Goal: Task Accomplishment & Management: Use online tool/utility

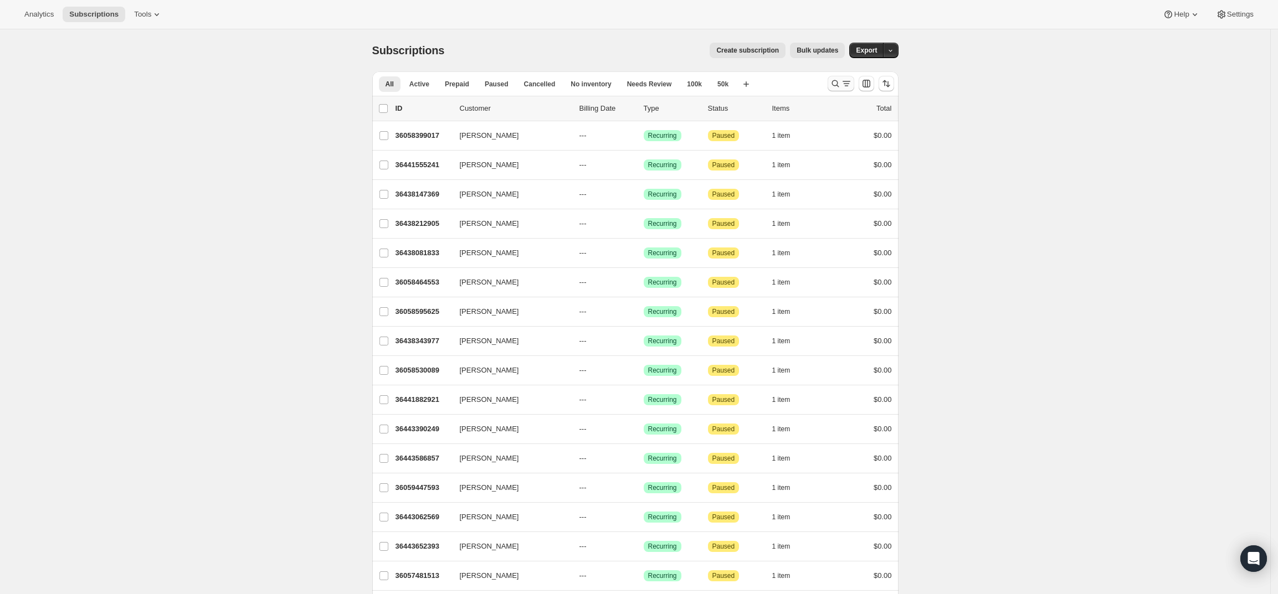
click at [844, 84] on icon "Search and filter results" at bounding box center [846, 83] width 11 height 11
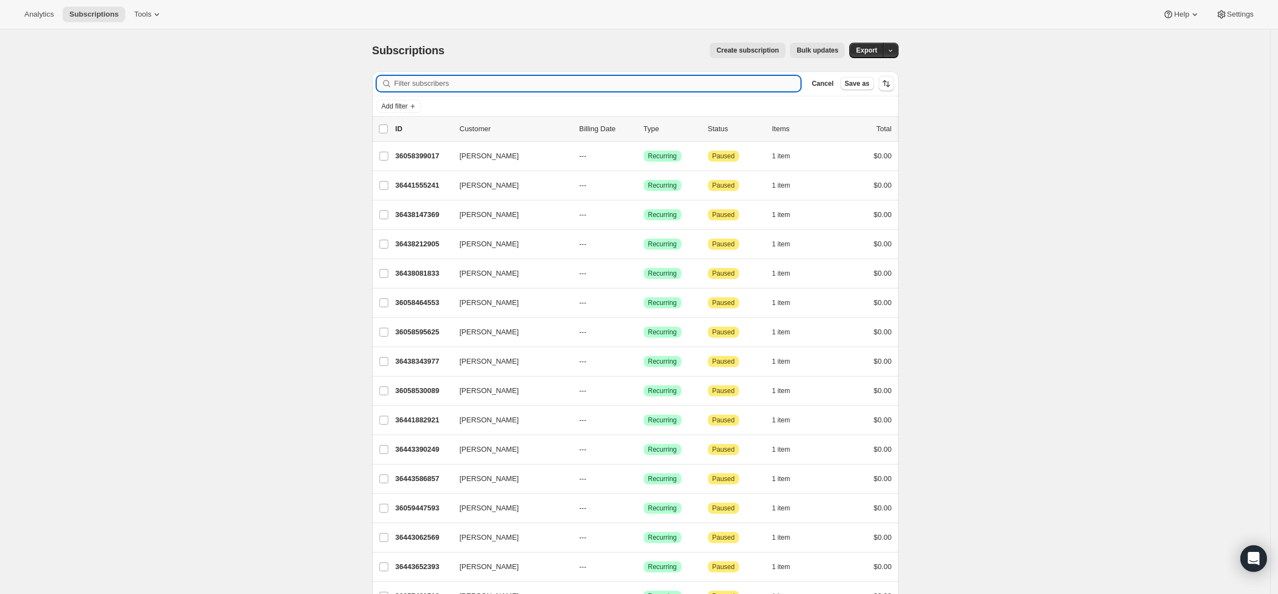
click at [478, 76] on input "Filter subscribers" at bounding box center [597, 84] width 407 height 16
paste input "paolo.vaccari2013@gmail.com"
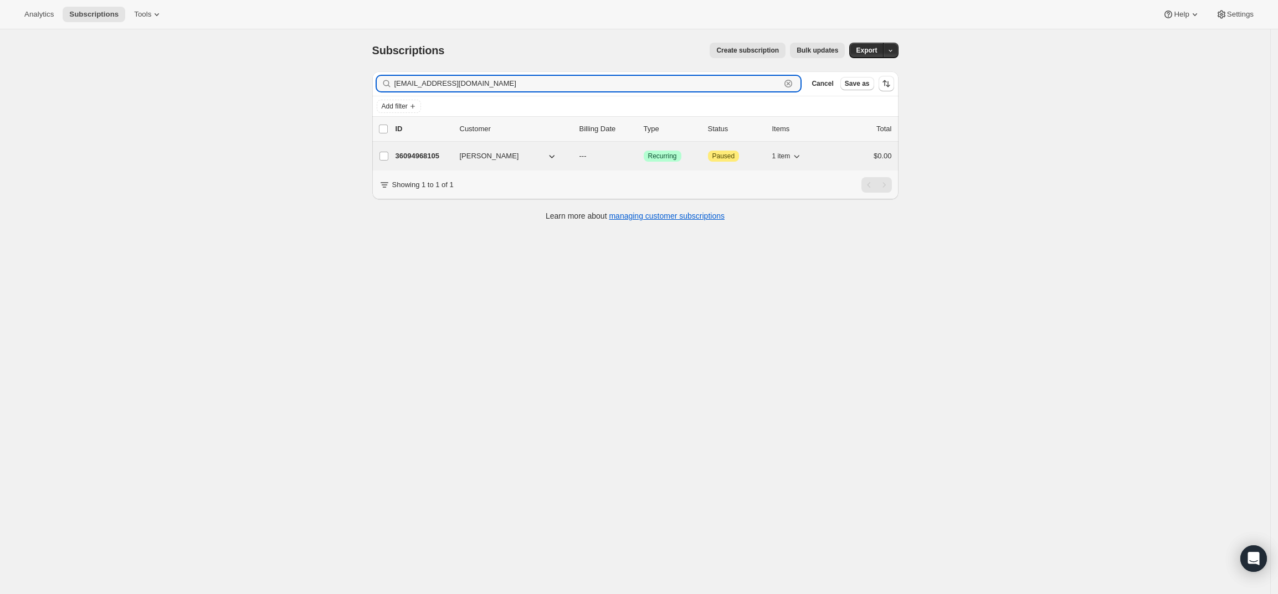
type input "paolo.vaccari2013@gmail.com"
click at [421, 154] on p "36094968105" at bounding box center [423, 156] width 55 height 11
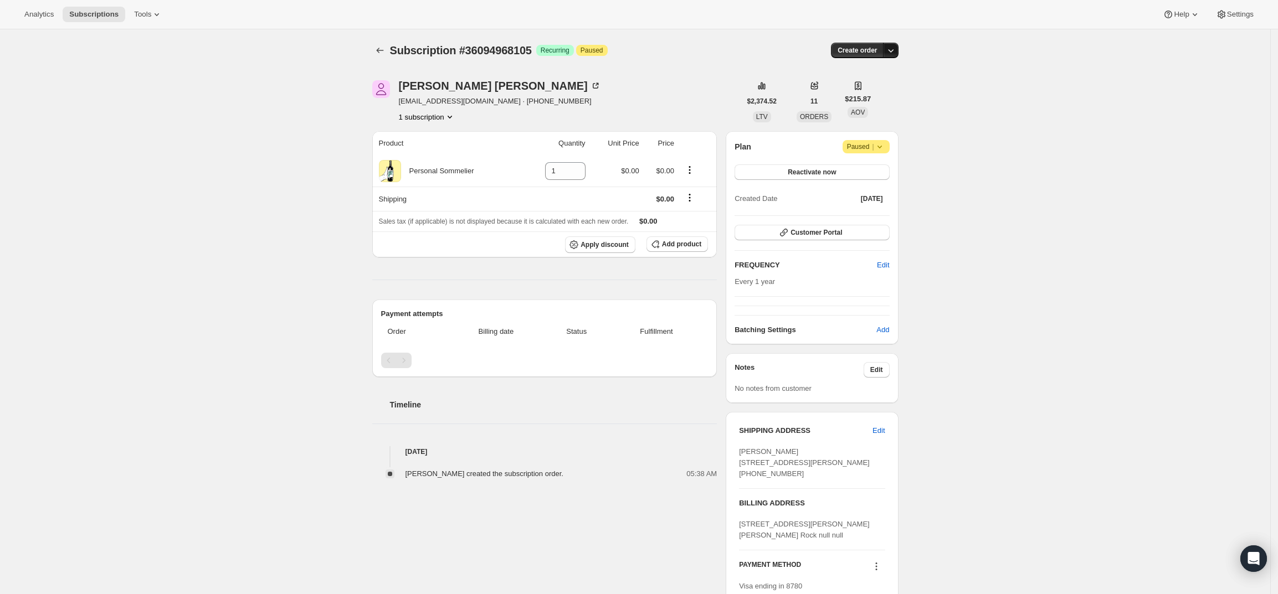
click at [896, 53] on icon "button" at bounding box center [890, 50] width 11 height 11
click at [896, 92] on button "Create custom one-time order" at bounding box center [840, 92] width 117 height 18
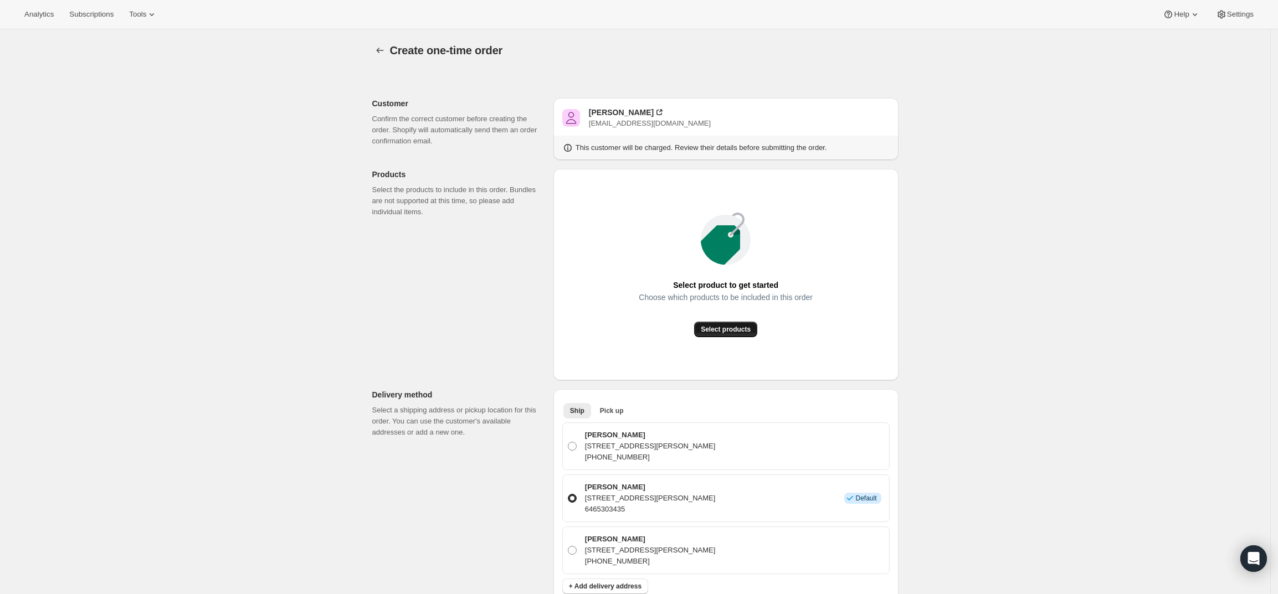
click at [746, 327] on span "Select products" at bounding box center [726, 329] width 50 height 9
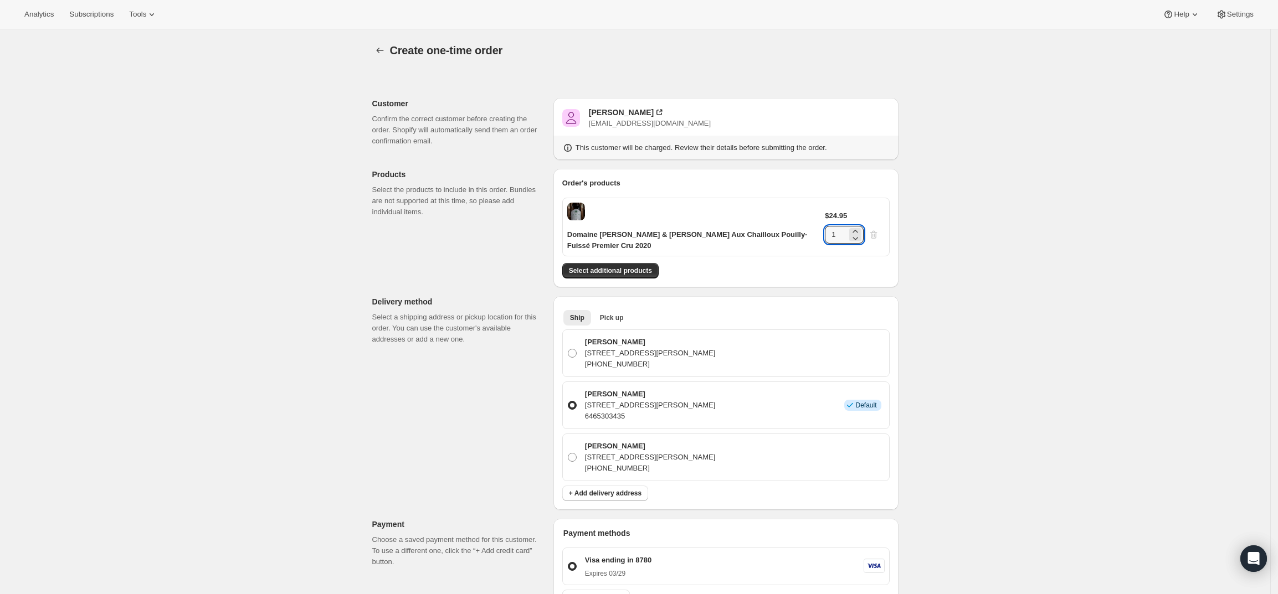
drag, startPoint x: 866, startPoint y: 222, endPoint x: 803, endPoint y: 223, distance: 62.6
click at [803, 223] on div "Domaine Pascal & Mireille Renaud Aux Chailloux Pouilly-Fuissé Premier Cru 2020 …" at bounding box center [725, 227] width 327 height 59
type input "6"
click at [965, 276] on div "Create one-time order. This page is ready Create one-time order Customer Confir…" at bounding box center [635, 486] width 1270 height 914
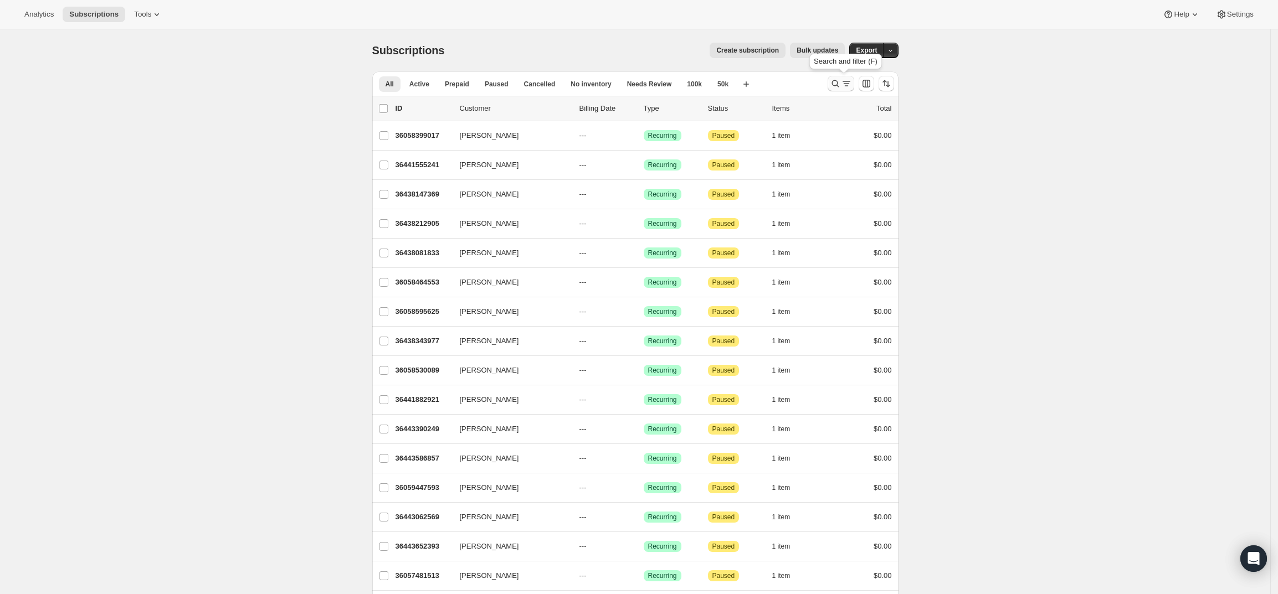
click at [846, 84] on icon "Search and filter results" at bounding box center [846, 83] width 11 height 11
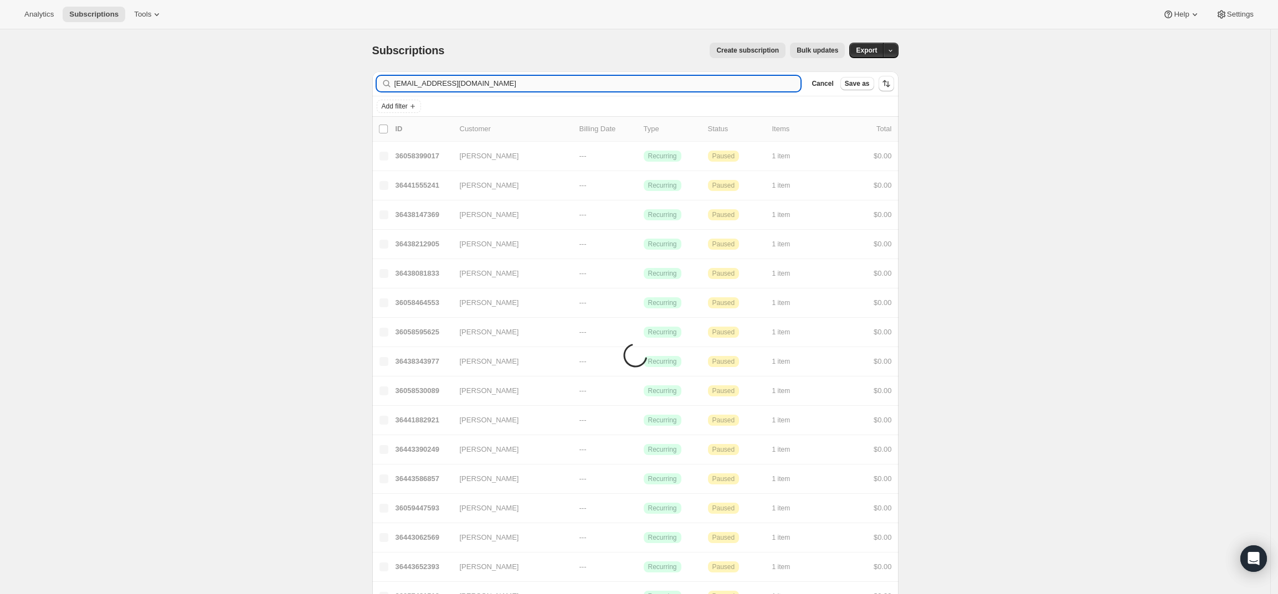
type input "[EMAIL_ADDRESS][DOMAIN_NAME]"
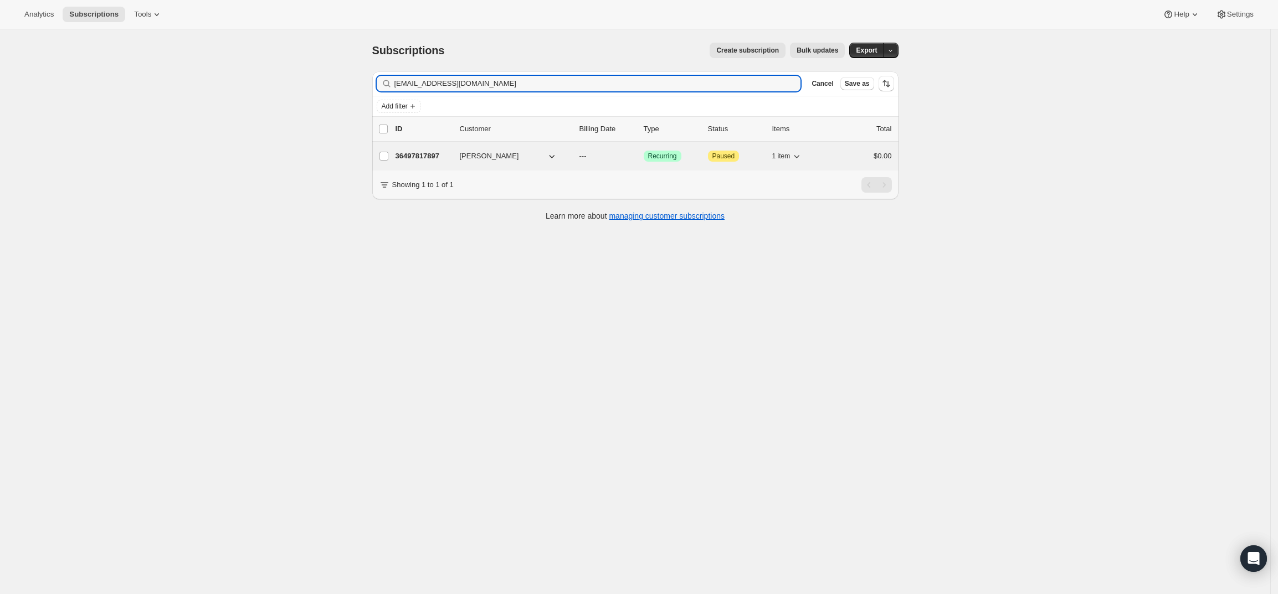
click at [503, 156] on span "[PERSON_NAME]" at bounding box center [489, 156] width 59 height 11
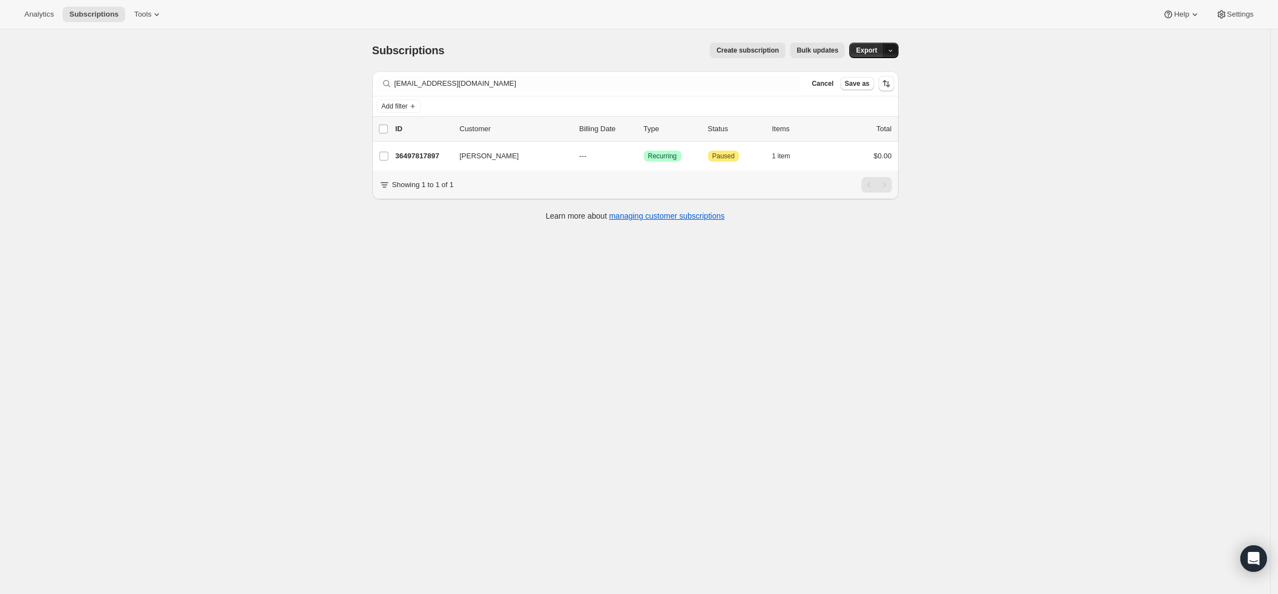
click at [899, 51] on button "button" at bounding box center [891, 51] width 16 height 16
click at [951, 73] on div "Subscriptions. This page is ready Subscriptions Create subscription Bulk update…" at bounding box center [635, 326] width 1270 height 594
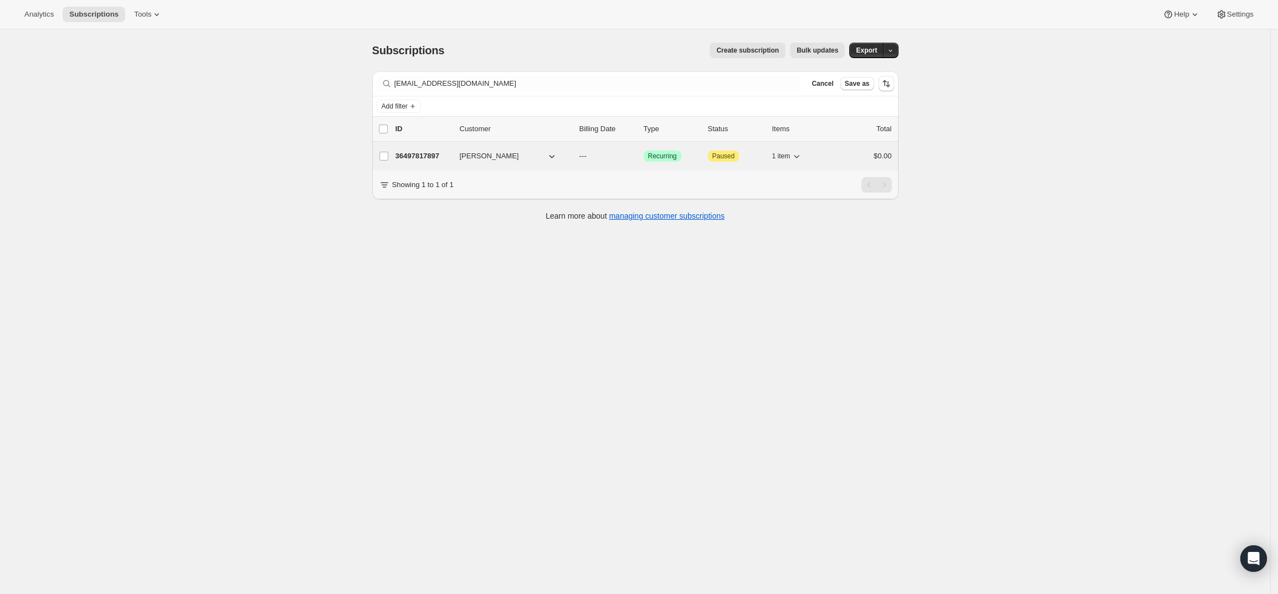
click at [425, 156] on p "36497817897" at bounding box center [423, 156] width 55 height 11
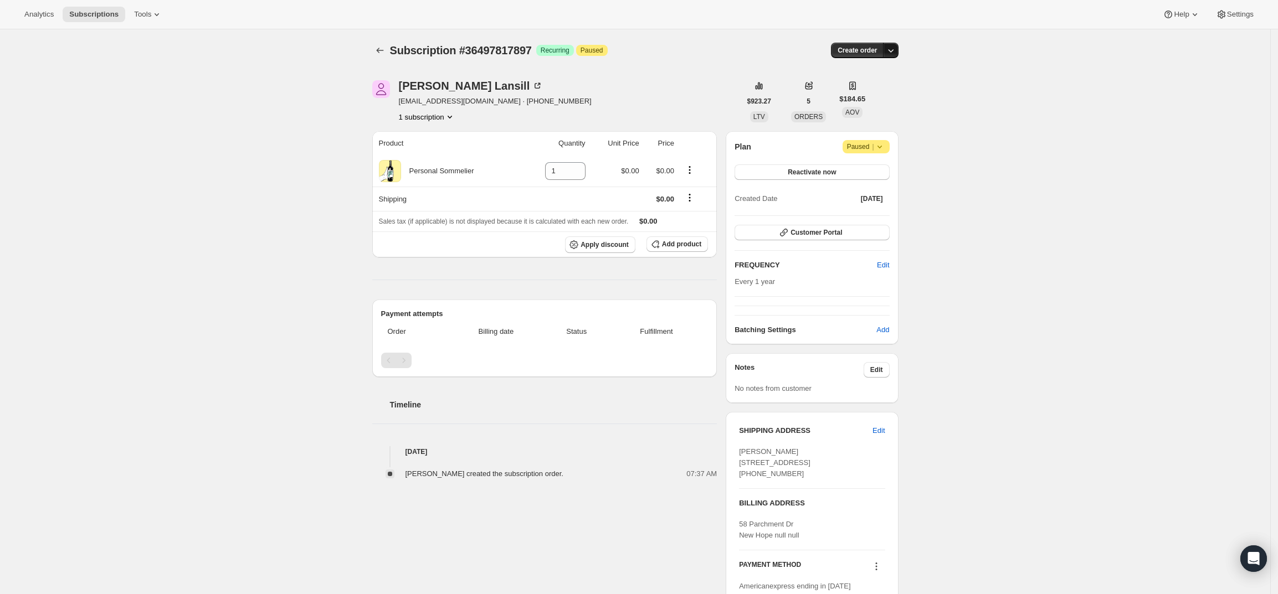
click at [896, 52] on icon "button" at bounding box center [890, 50] width 11 height 11
click at [888, 96] on span "Create custom one-time order" at bounding box center [847, 92] width 96 height 8
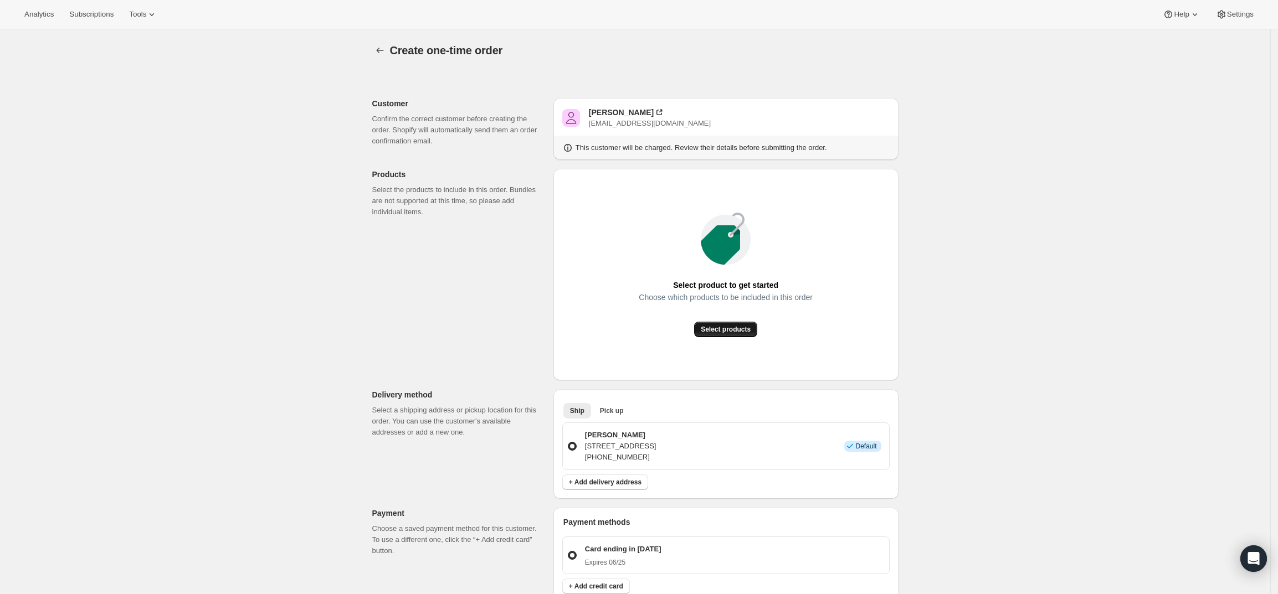
click at [731, 322] on button "Select products" at bounding box center [725, 330] width 63 height 16
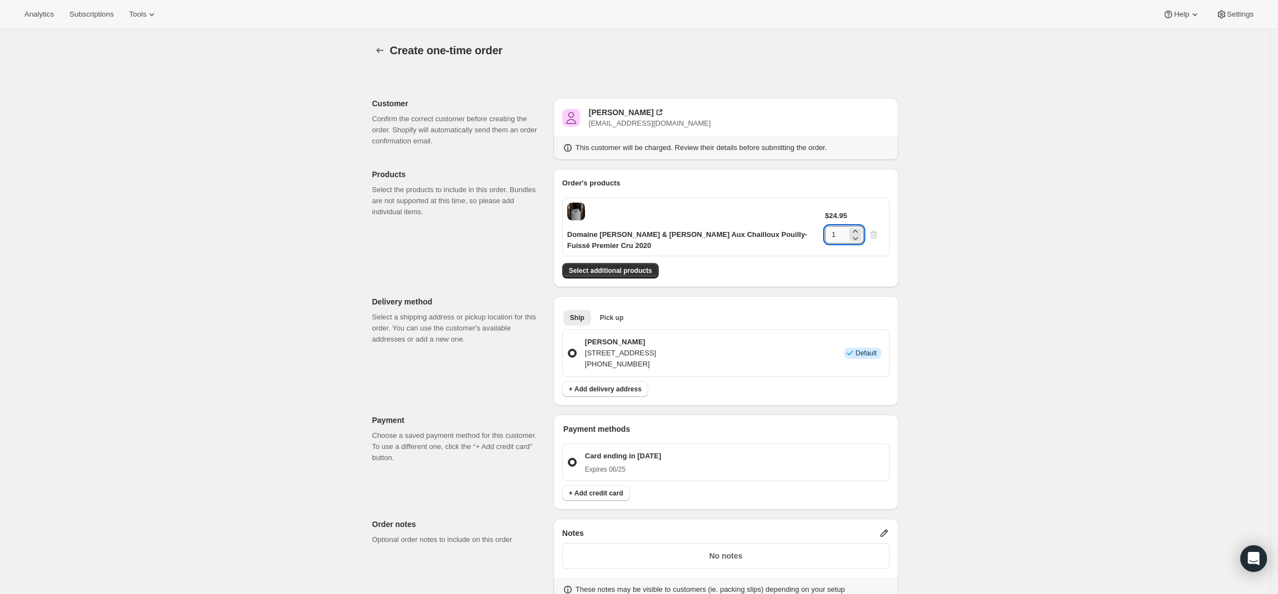
drag, startPoint x: 858, startPoint y: 217, endPoint x: 848, endPoint y: 218, distance: 10.0
click at [847, 226] on input "1" at bounding box center [836, 235] width 22 height 18
type input "6"
click at [994, 243] on div "Create one-time order. This page is ready Create one-time order Customer Confir…" at bounding box center [635, 434] width 1270 height 810
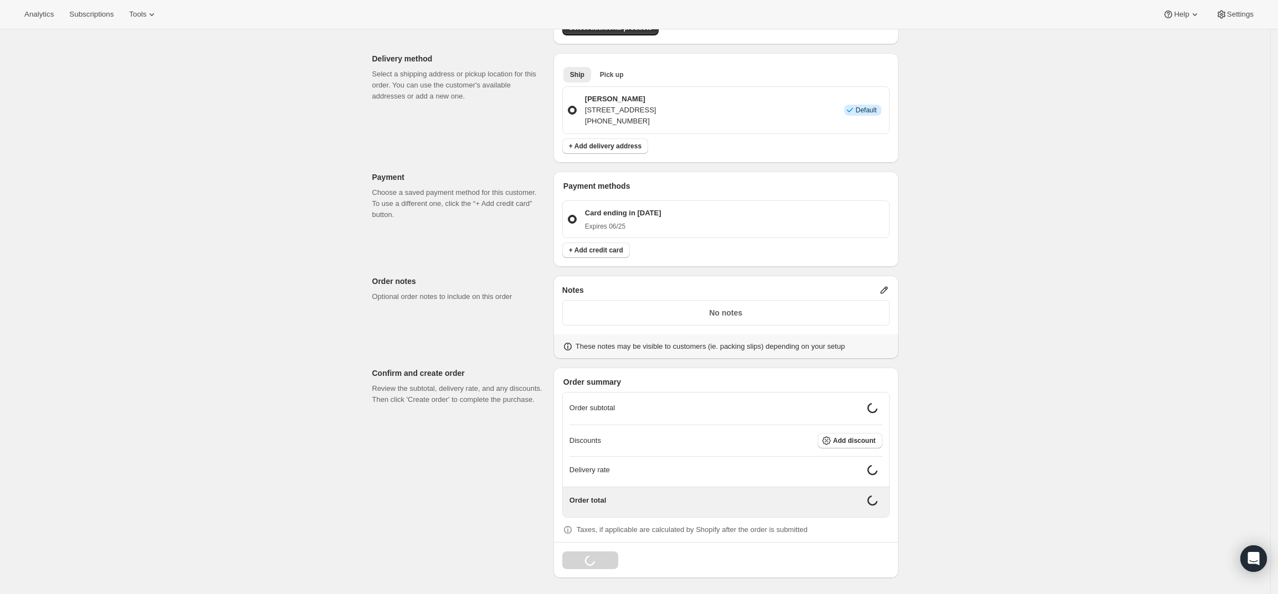
scroll to position [235, 0]
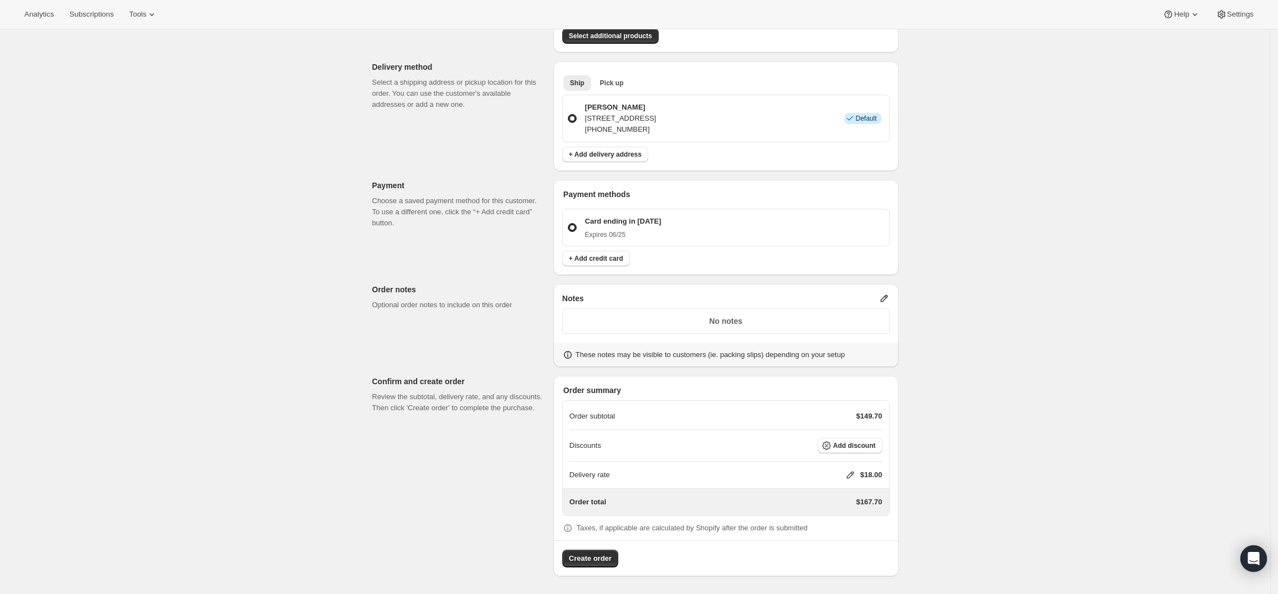
click at [850, 473] on icon at bounding box center [850, 475] width 11 height 11
click at [827, 516] on input "0" at bounding box center [856, 517] width 100 height 18
type input "0"
click at [993, 400] on div "Create one-time order. This page is ready Create one-time order Customer Confir…" at bounding box center [635, 194] width 1270 height 800
click at [852, 475] on icon at bounding box center [850, 475] width 7 height 7
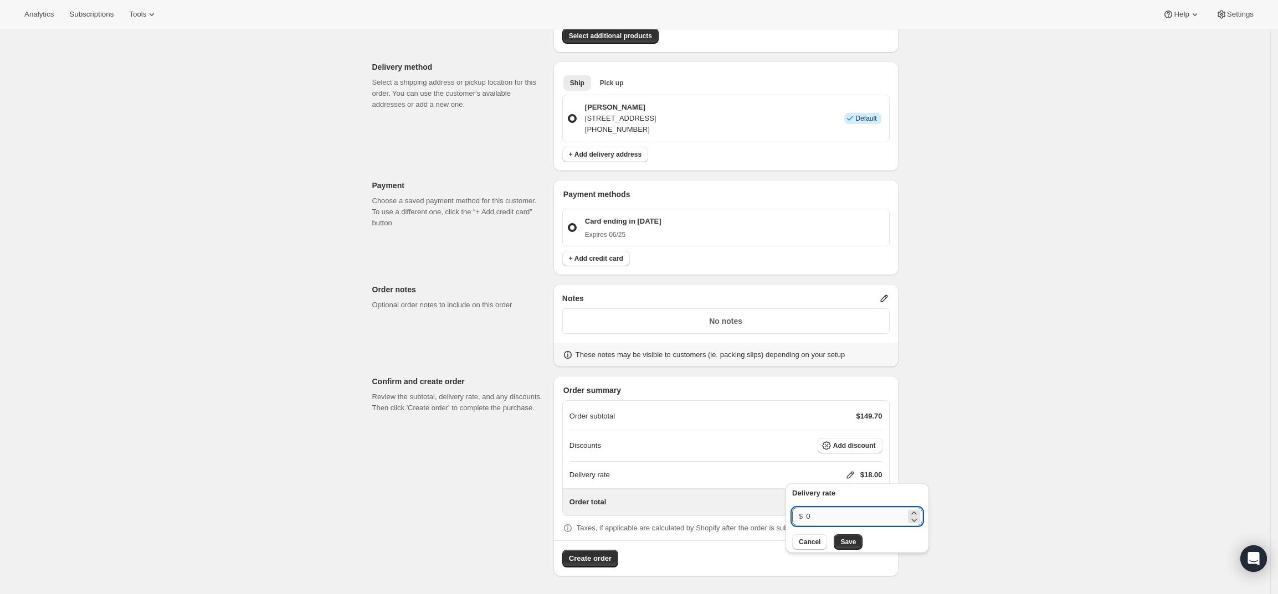
click at [842, 514] on input "0" at bounding box center [856, 517] width 100 height 18
type input "0"
click at [845, 540] on span "Save" at bounding box center [848, 542] width 16 height 9
click at [883, 299] on icon at bounding box center [884, 298] width 11 height 11
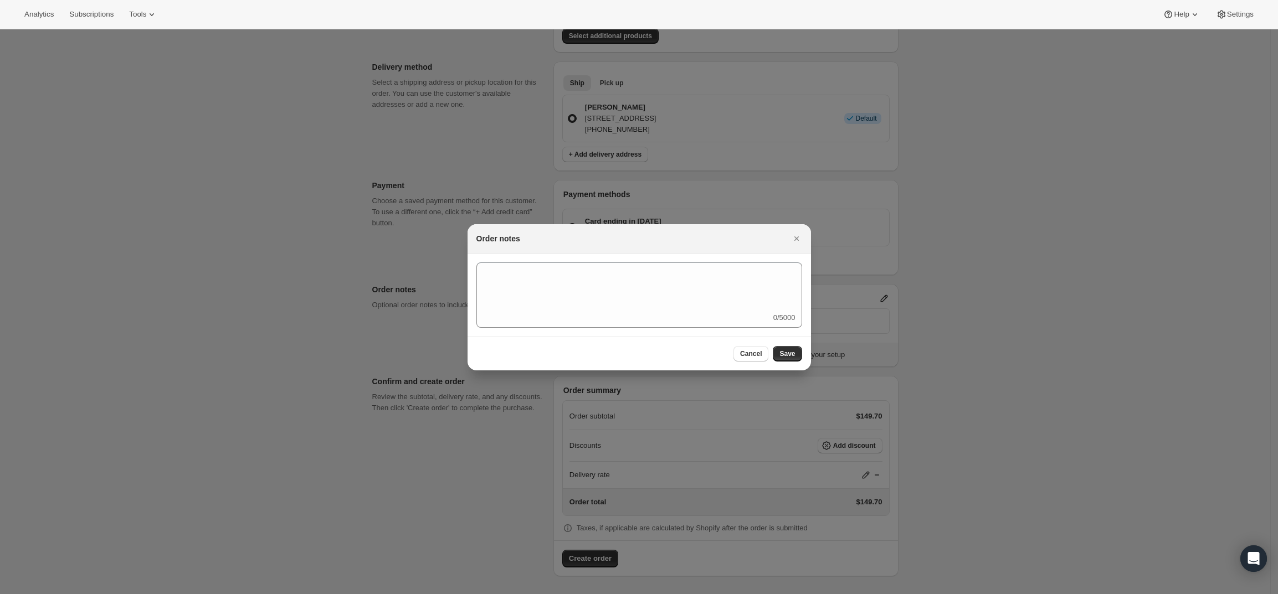
click at [721, 314] on div "0/5000" at bounding box center [639, 295] width 326 height 65
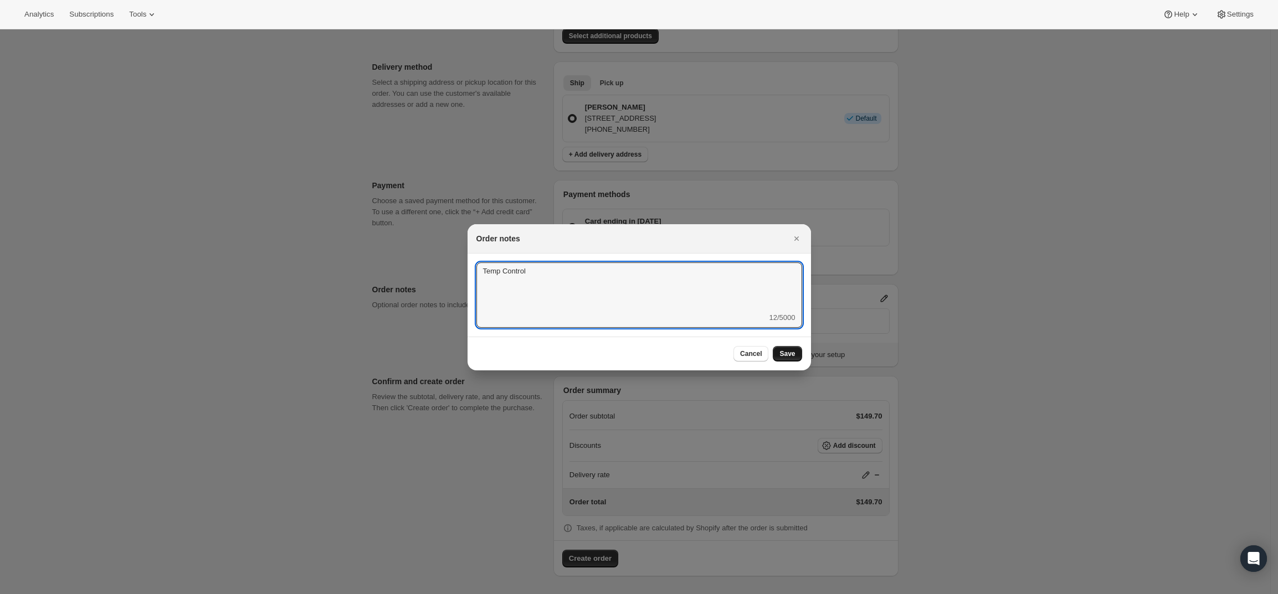
type textarea "Temp Control"
click at [788, 347] on button "Save" at bounding box center [787, 354] width 29 height 16
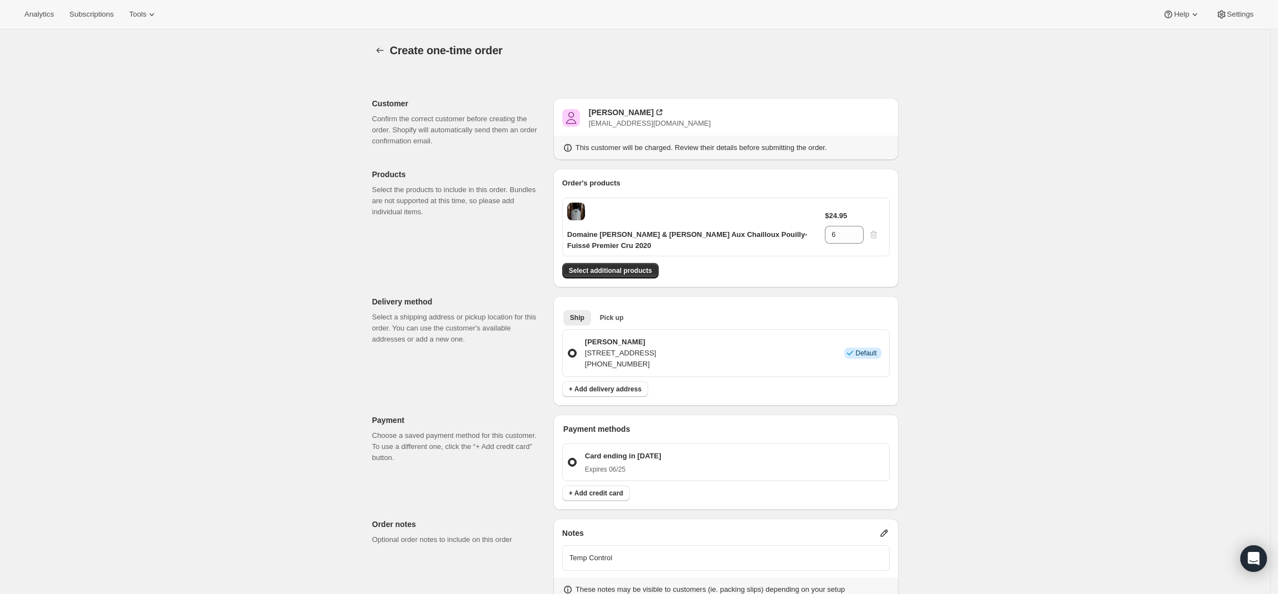
scroll to position [235, 0]
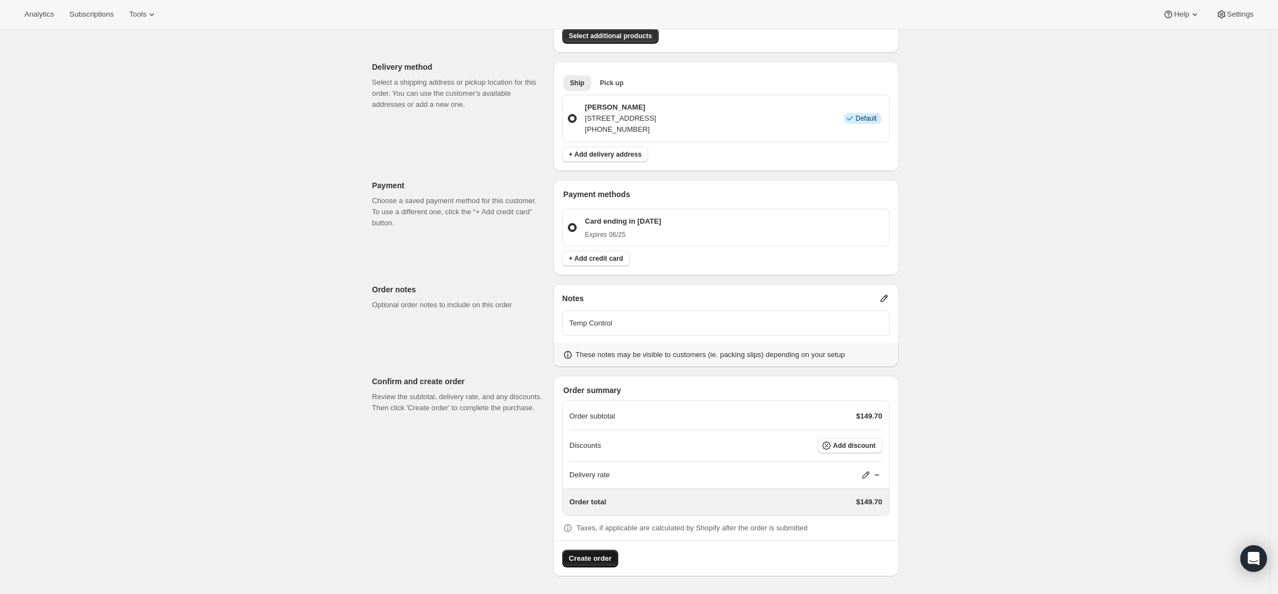
click at [599, 557] on span "Create order" at bounding box center [590, 558] width 43 height 11
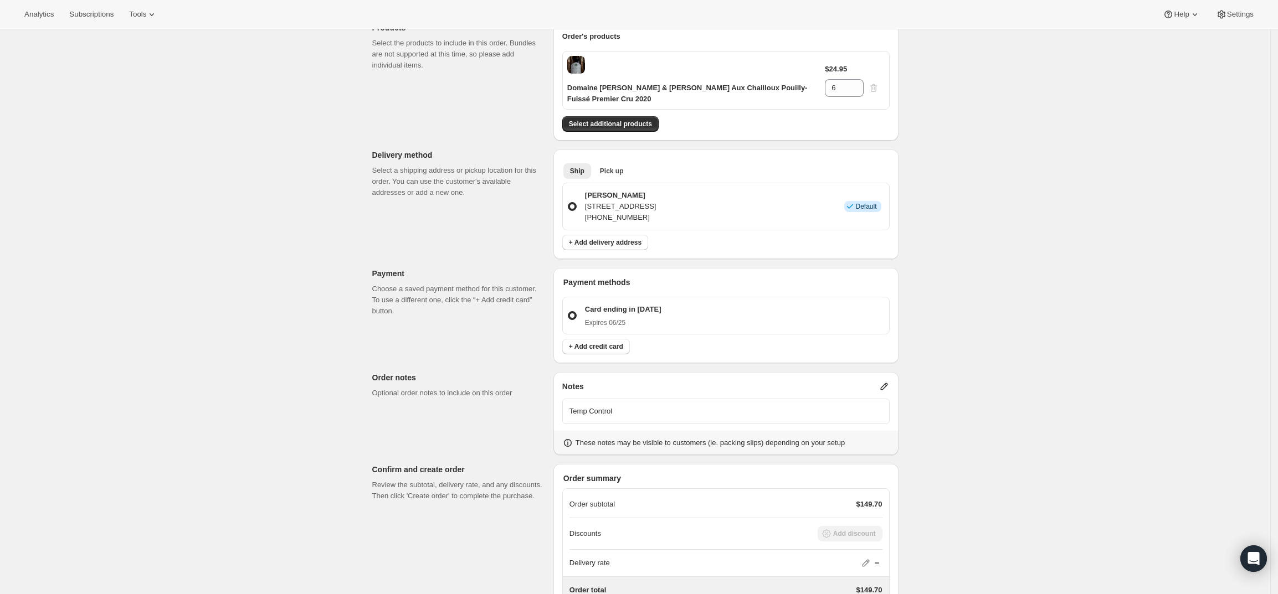
scroll to position [27, 0]
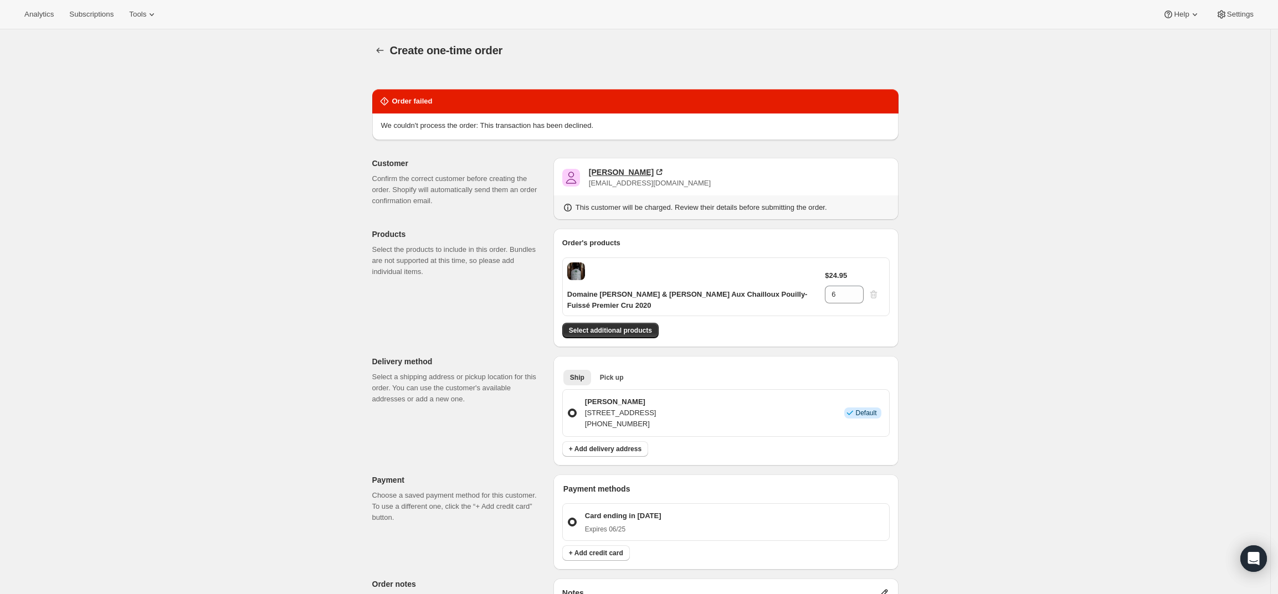
click at [621, 167] on div "[PERSON_NAME]" at bounding box center [621, 172] width 65 height 11
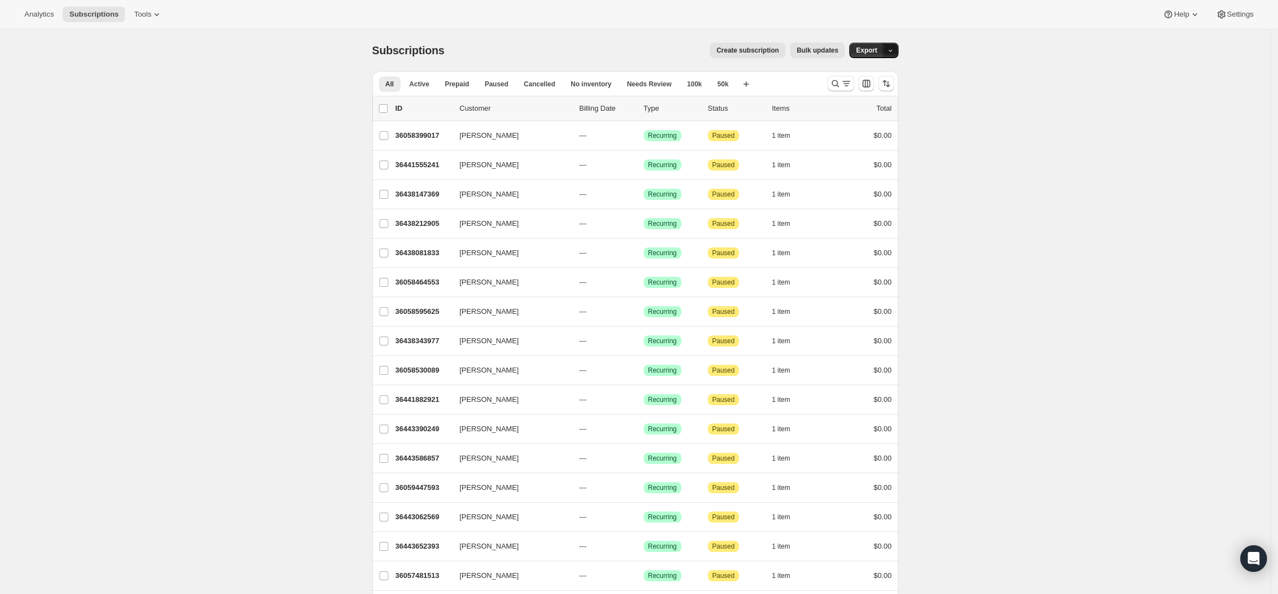
click at [894, 52] on icon "button" at bounding box center [890, 50] width 7 height 7
click at [837, 76] on button "Search and filter results" at bounding box center [841, 84] width 27 height 16
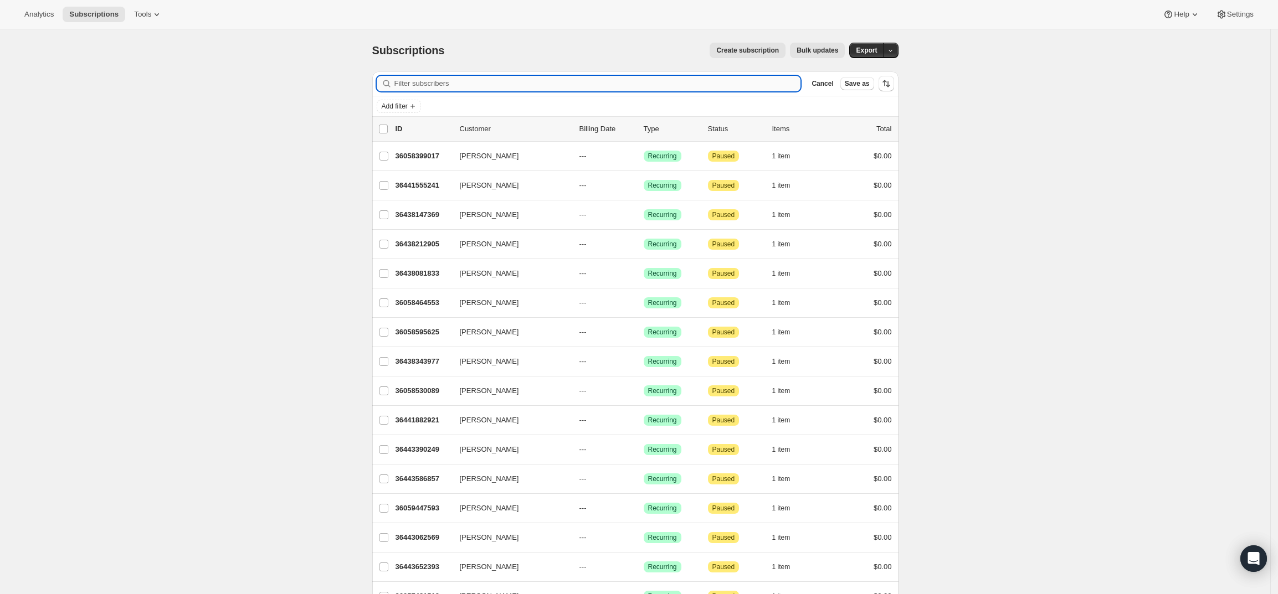
click at [549, 85] on input "Filter subscribers" at bounding box center [597, 84] width 407 height 16
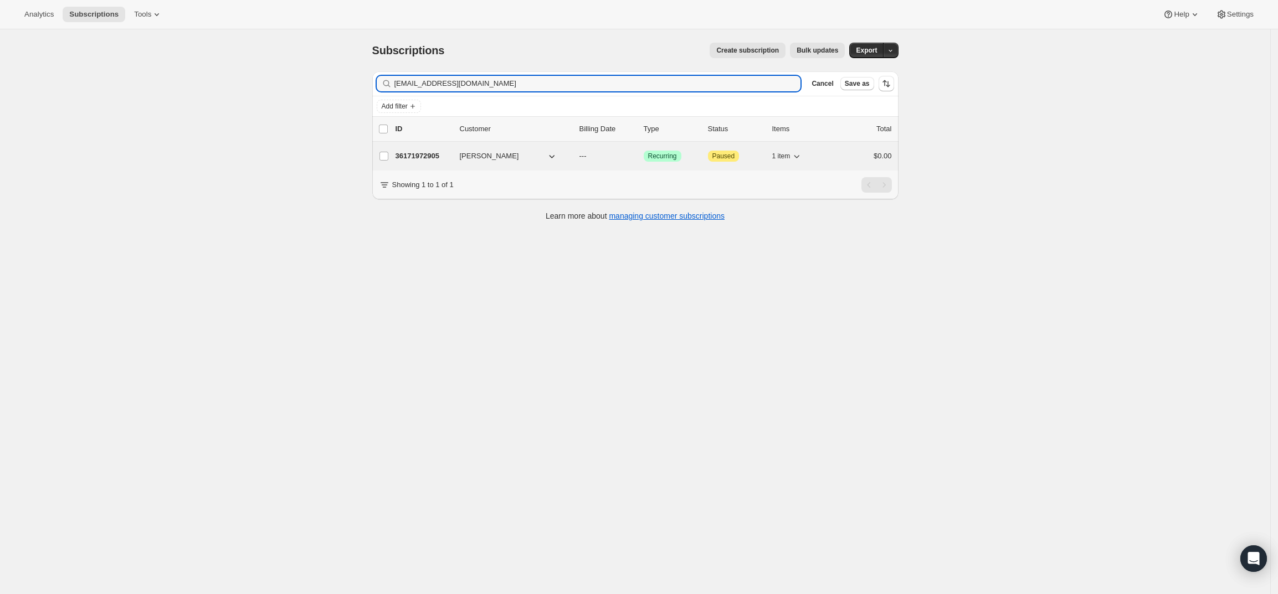
type input "mikerowecpa@gmail.com"
click at [421, 156] on p "36171972905" at bounding box center [423, 156] width 55 height 11
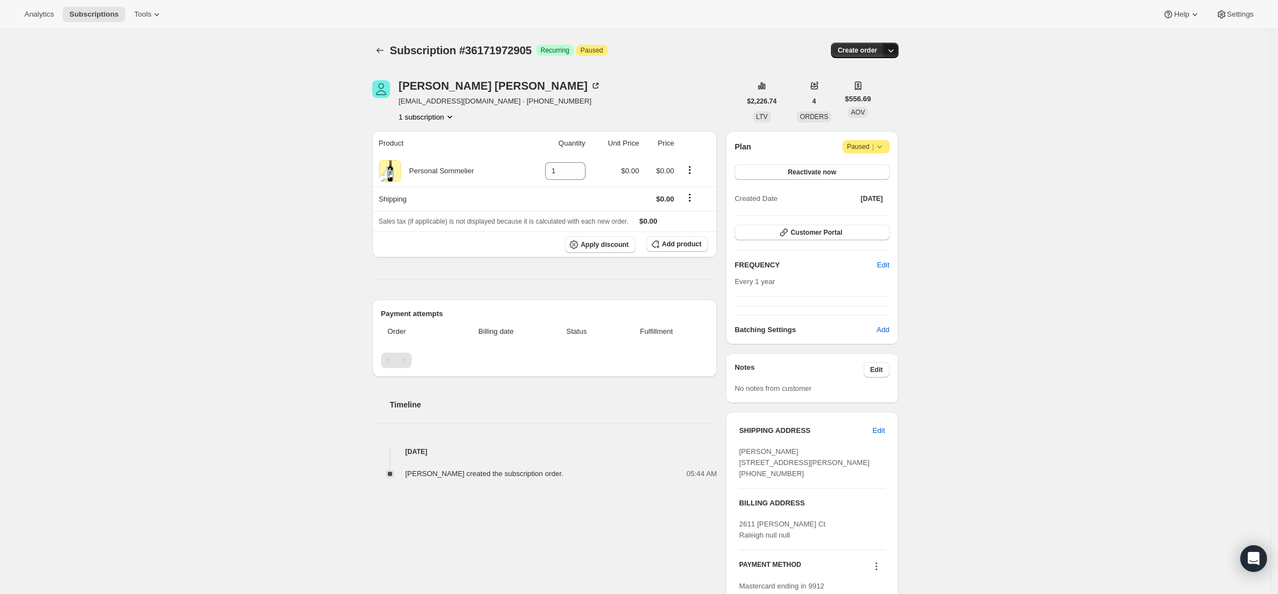
click at [891, 46] on icon "button" at bounding box center [890, 50] width 11 height 11
click at [863, 96] on span "Create custom one-time order" at bounding box center [847, 92] width 96 height 8
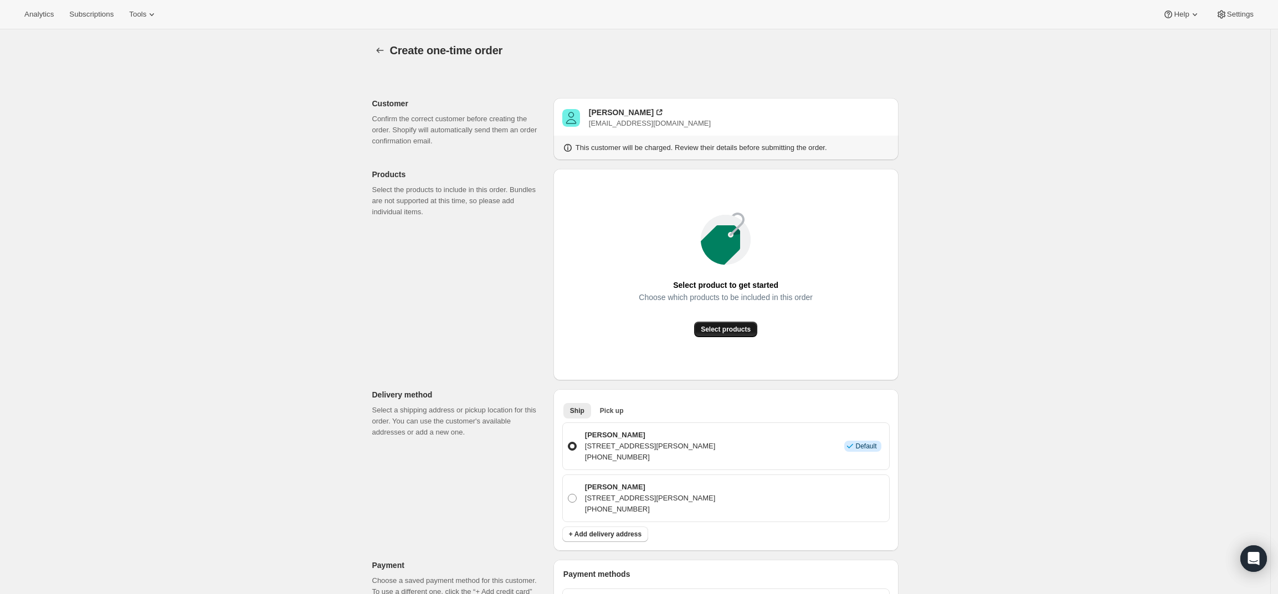
click at [723, 330] on span "Select products" at bounding box center [726, 329] width 50 height 9
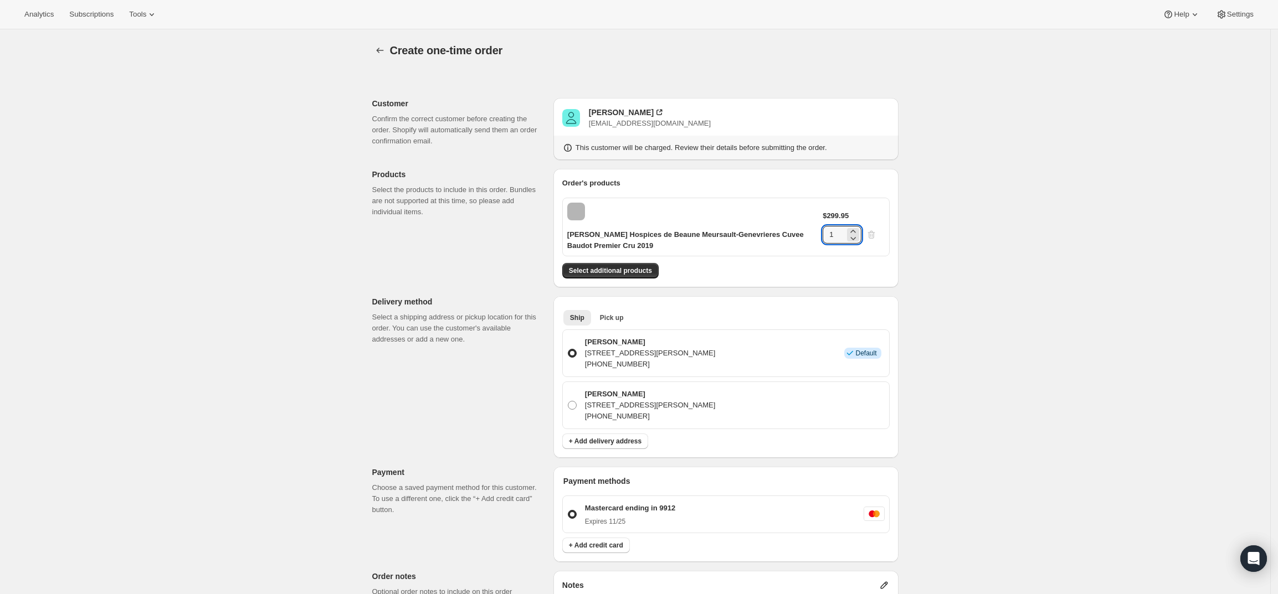
drag, startPoint x: 849, startPoint y: 230, endPoint x: 788, endPoint y: 228, distance: 61.5
click at [788, 228] on div "Pierre-Yves Colin-Morey Hospices de Beaune Meursault-Genevrieres Cuvee Baudot P…" at bounding box center [725, 227] width 327 height 59
type input "6"
click at [1048, 255] on div "Create one-time order. This page is ready Create one-time order Customer Confir…" at bounding box center [635, 460] width 1270 height 862
click at [641, 269] on span "Select additional products" at bounding box center [610, 270] width 83 height 9
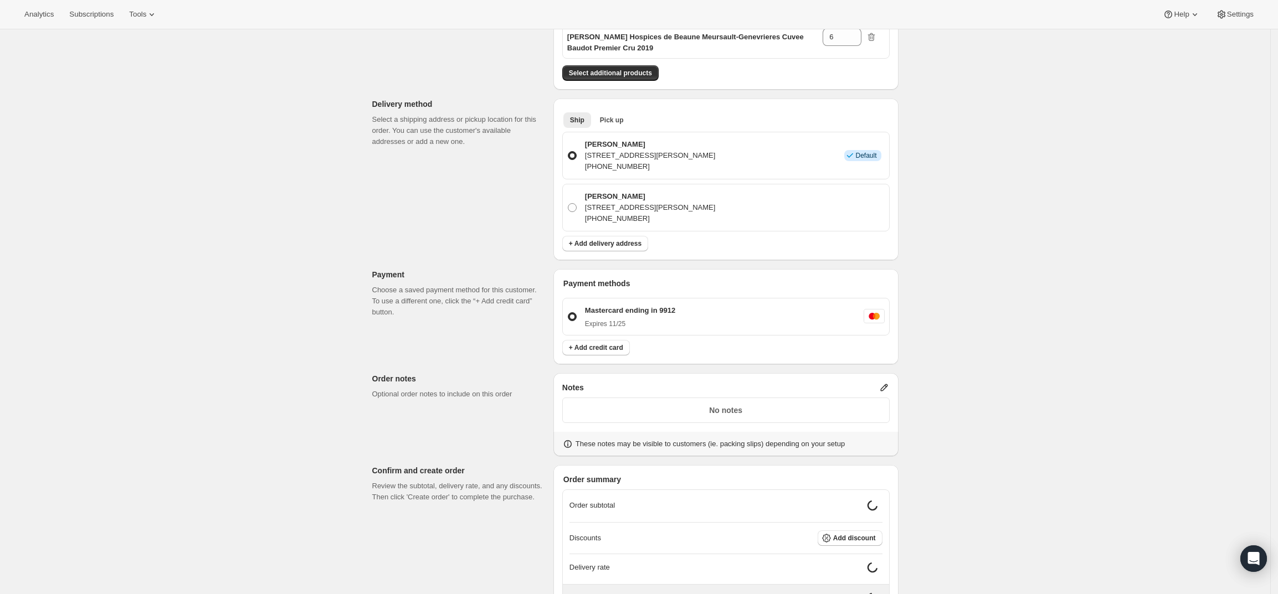
scroll to position [330, 0]
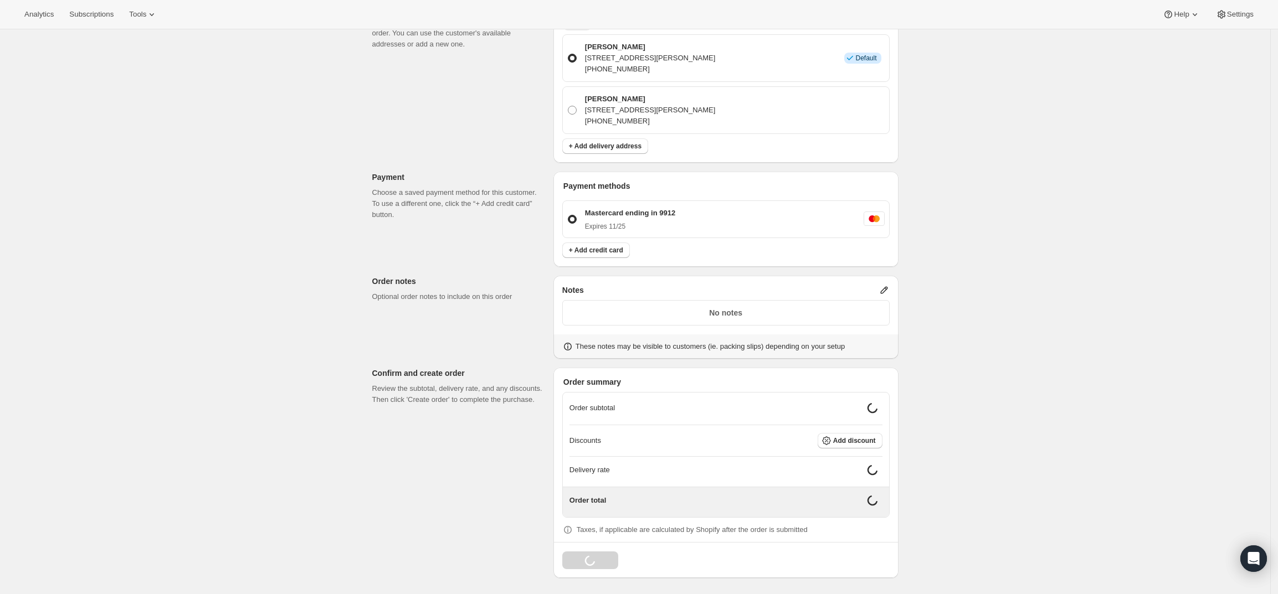
click at [790, 310] on p "No notes" at bounding box center [726, 312] width 313 height 11
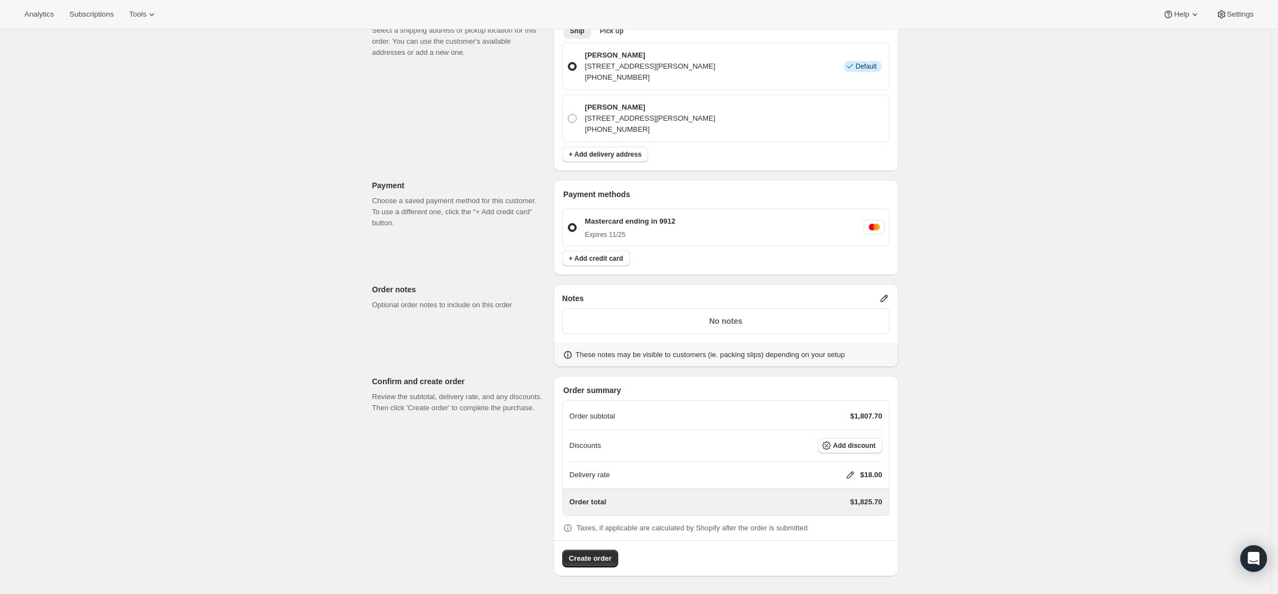
scroll to position [321, 0]
click at [885, 296] on icon at bounding box center [884, 298] width 11 height 11
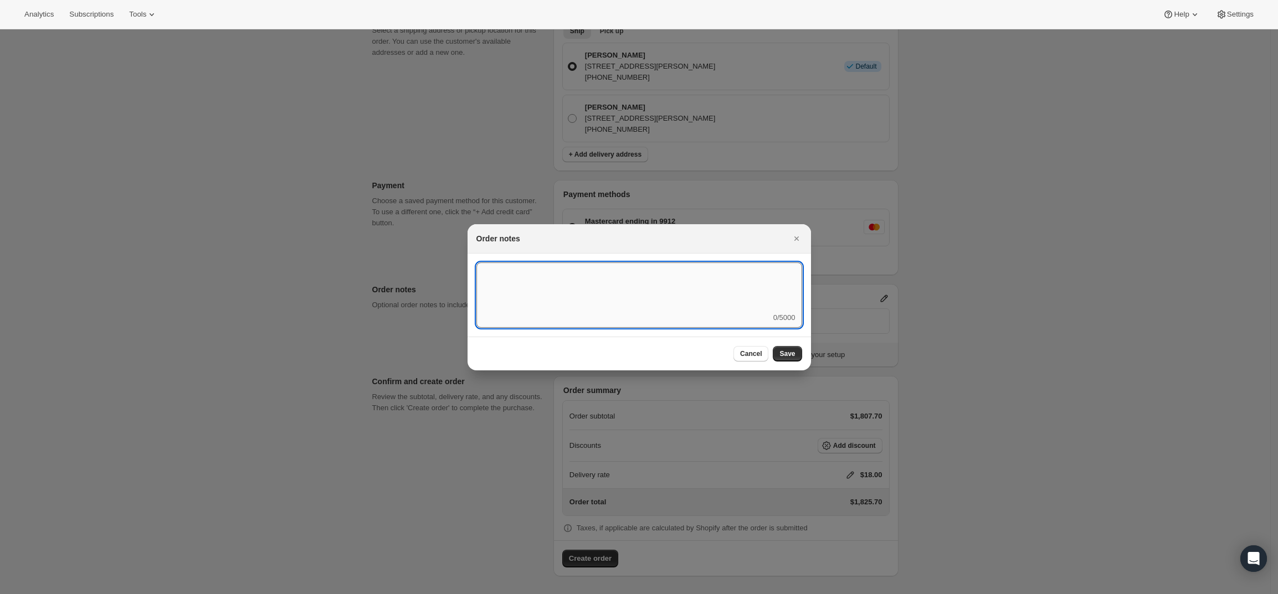
click at [713, 279] on textarea ":rd5:" at bounding box center [639, 288] width 326 height 50
type textarea "Temp Control"
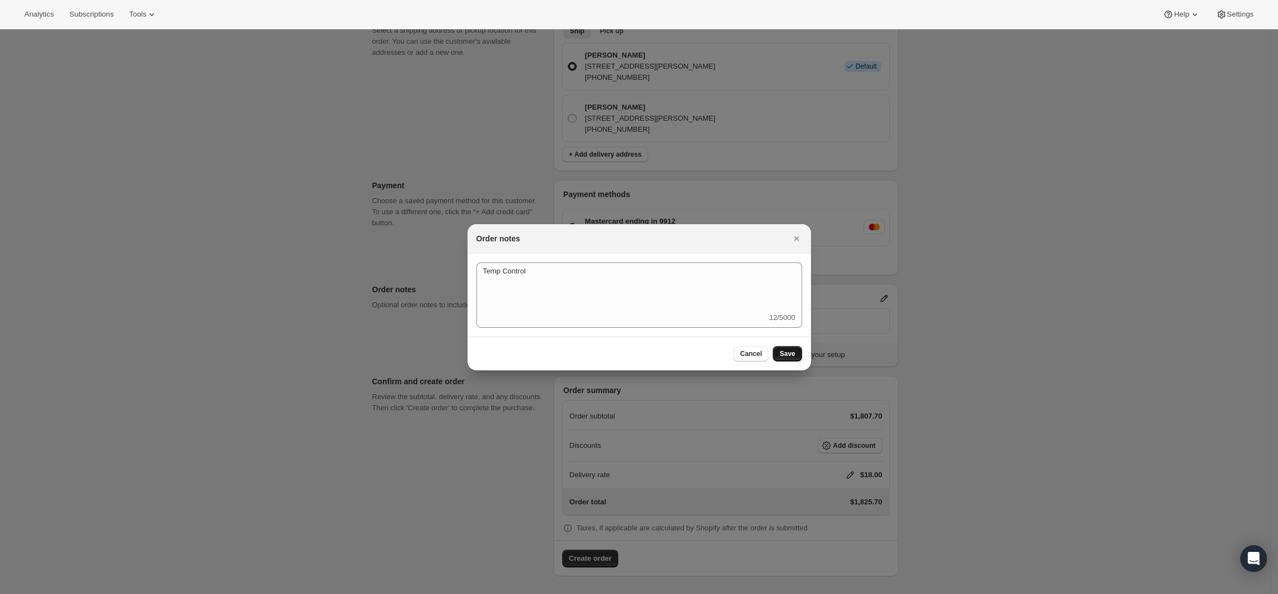
click at [786, 352] on span "Save" at bounding box center [788, 354] width 16 height 9
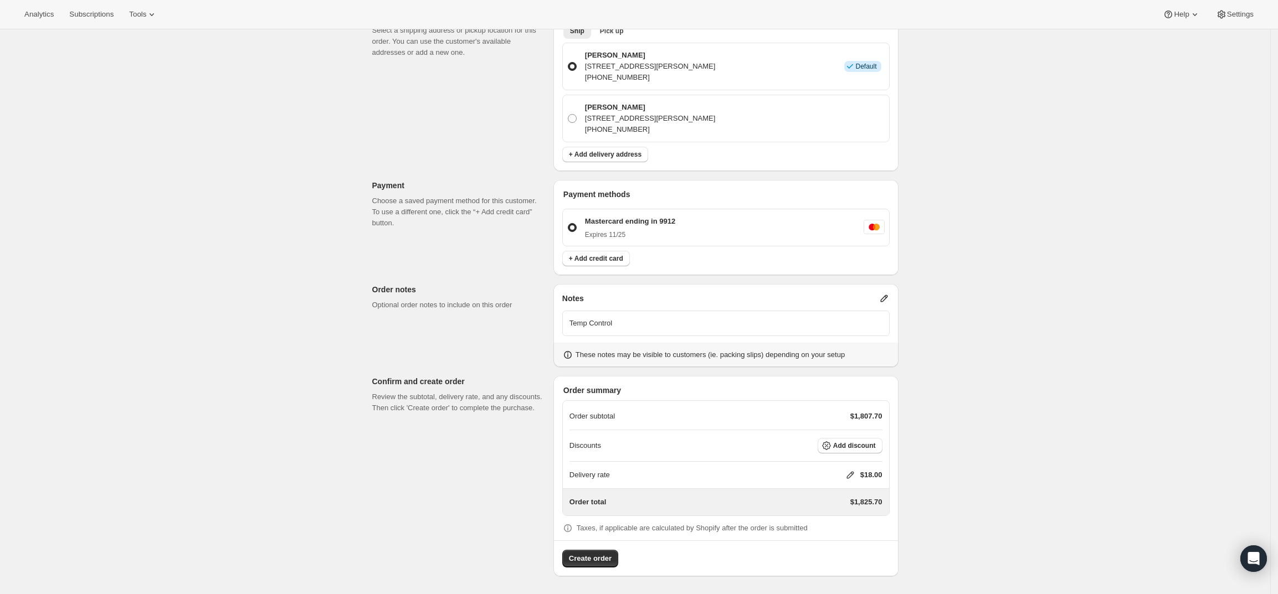
click at [853, 474] on icon at bounding box center [850, 475] width 11 height 11
click at [832, 512] on input "0" at bounding box center [856, 517] width 100 height 18
type input "0"
click at [850, 536] on button "Save" at bounding box center [848, 543] width 29 height 16
click at [598, 561] on span "Create order" at bounding box center [590, 558] width 43 height 11
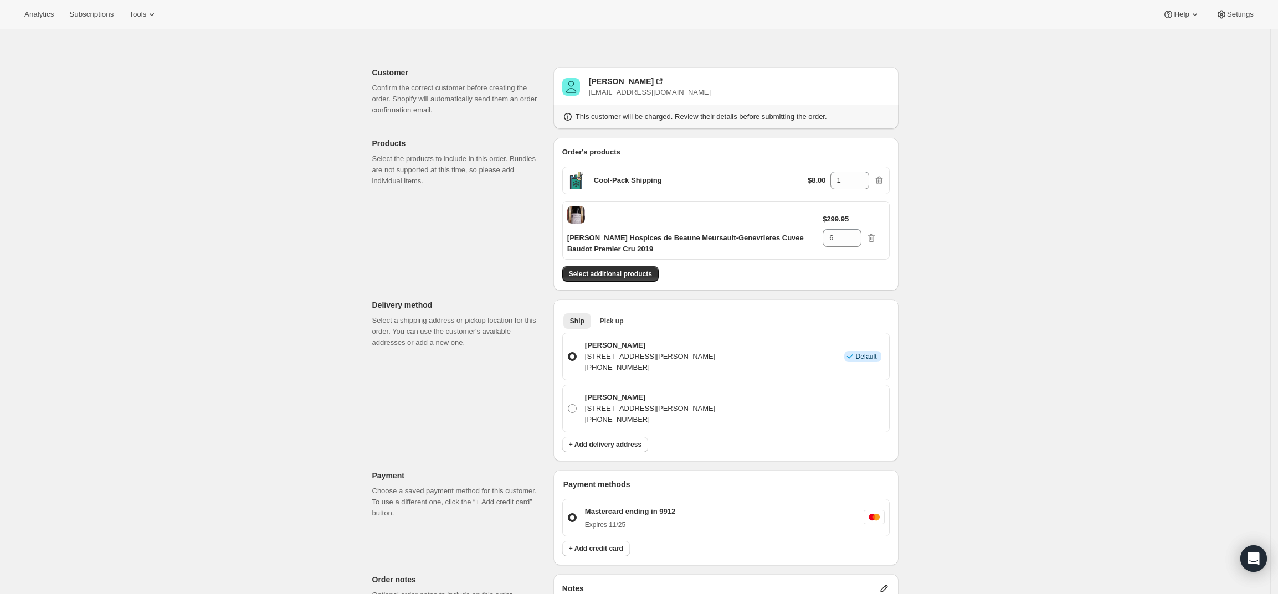
scroll to position [0, 0]
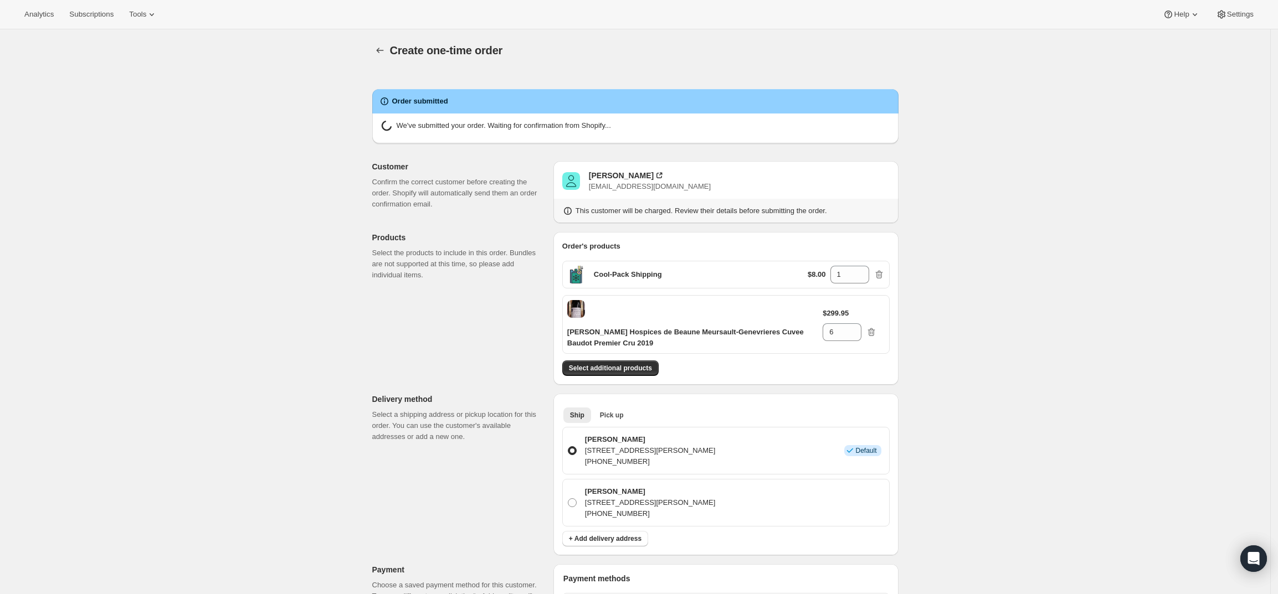
radio input "true"
